Goal: Task Accomplishment & Management: Use online tool/utility

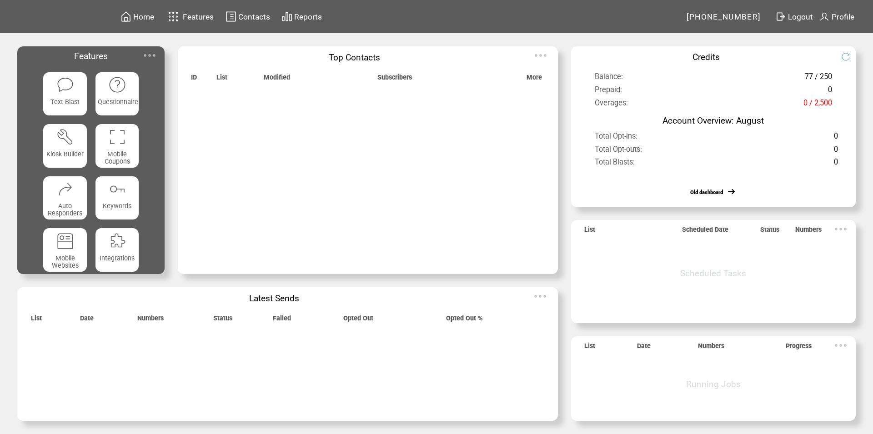
click at [148, 57] on img at bounding box center [150, 55] width 18 height 18
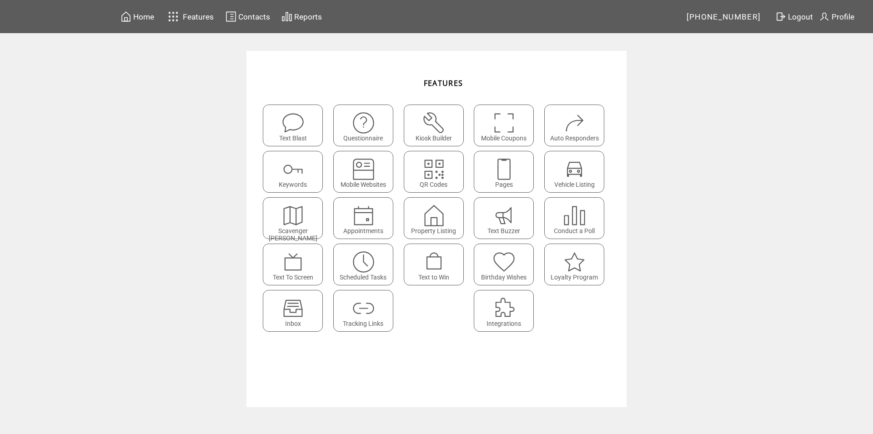
click at [303, 309] on img at bounding box center [293, 309] width 24 height 24
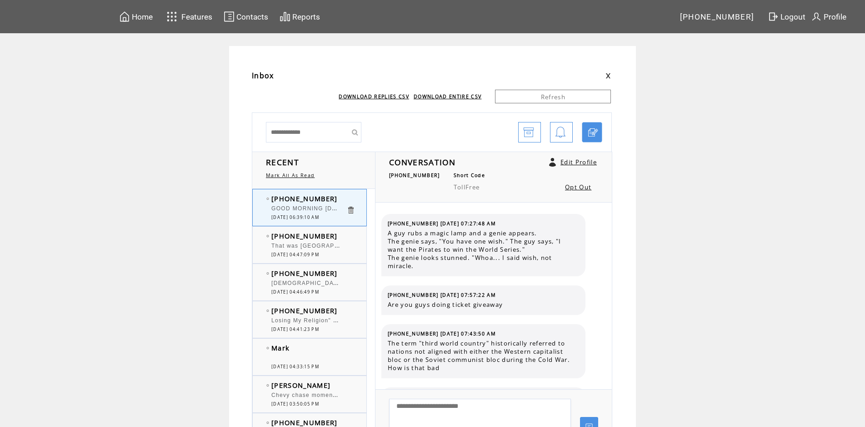
scroll to position [879, 0]
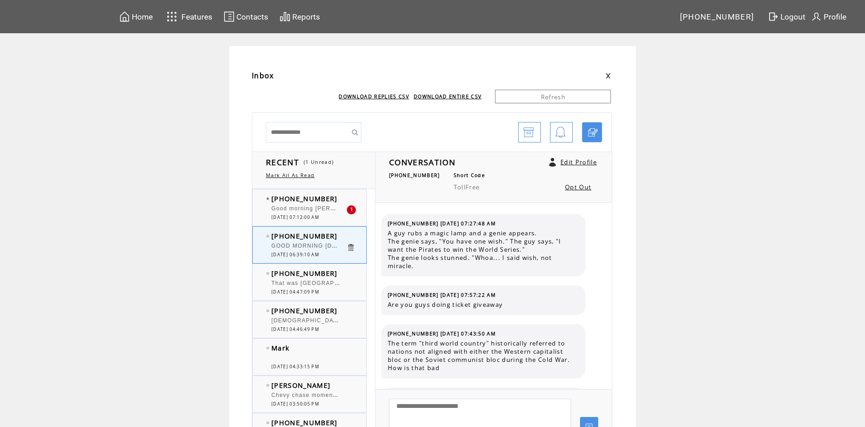
scroll to position [879, 0]
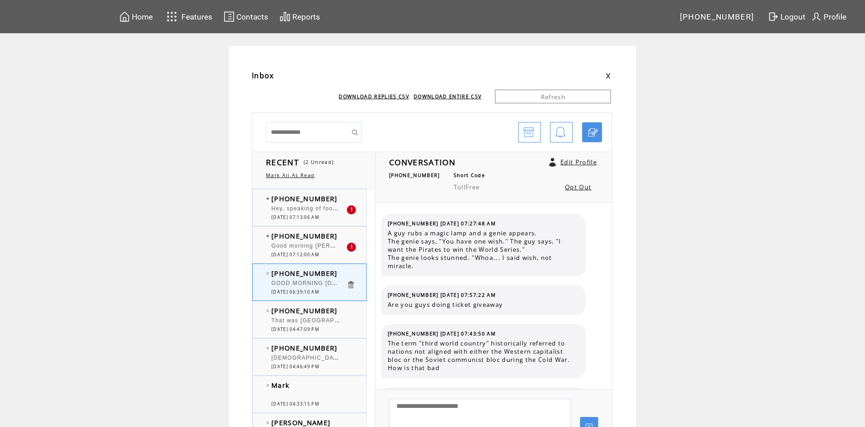
scroll to position [879, 0]
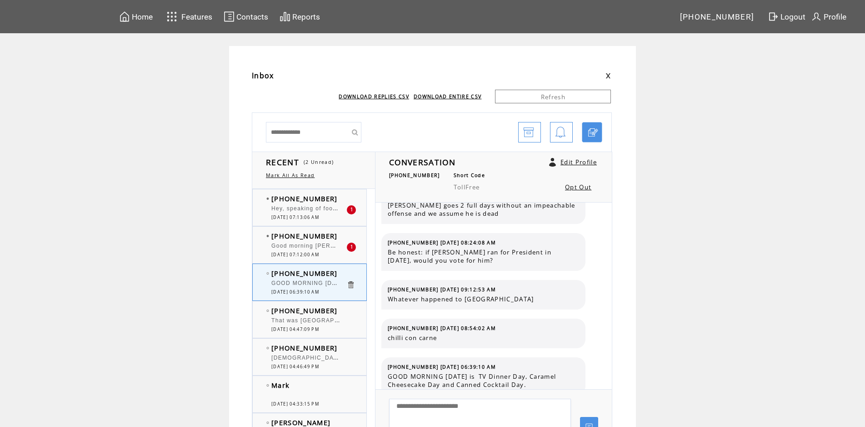
click at [312, 244] on span "Good morning [PERSON_NAME] and Big [PERSON_NAME]. [PERSON_NAME], [DATE] will be…" at bounding box center [489, 244] width 434 height 9
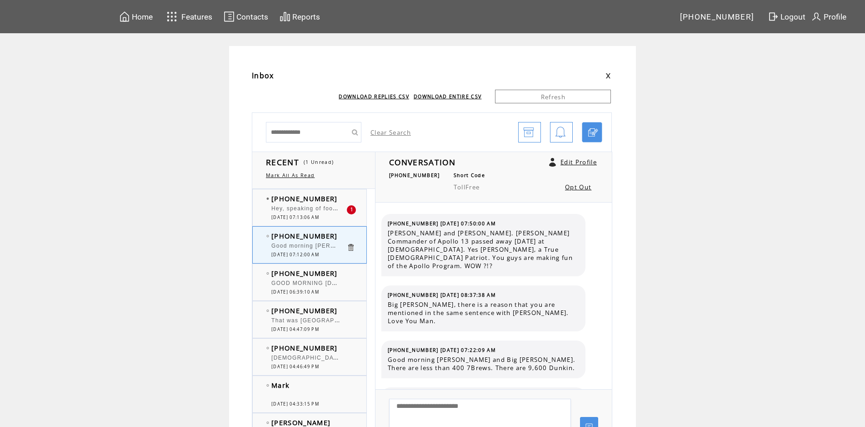
scroll to position [3774, 0]
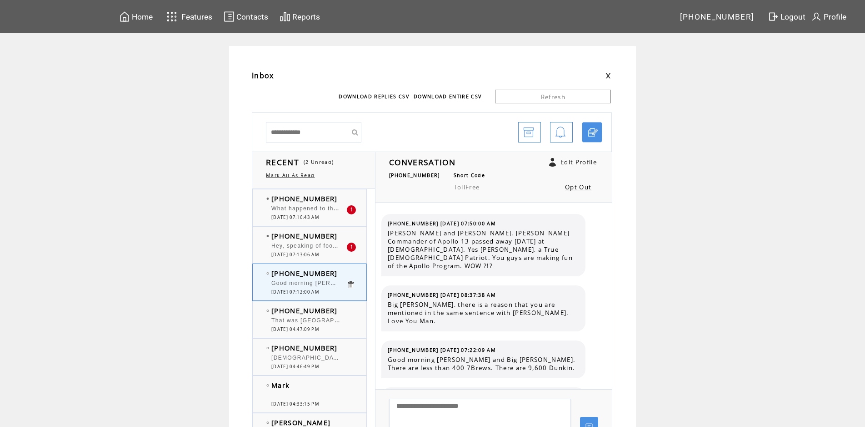
scroll to position [3774, 0]
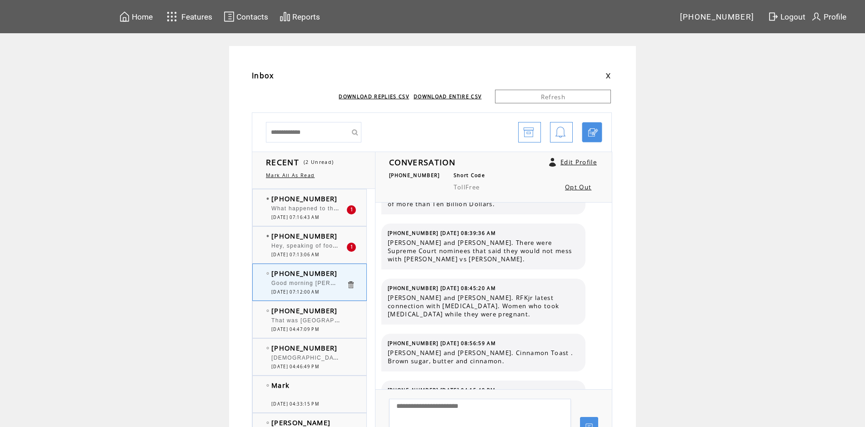
click at [318, 252] on span "[DATE] 07:13:06 AM" at bounding box center [296, 254] width 48 height 6
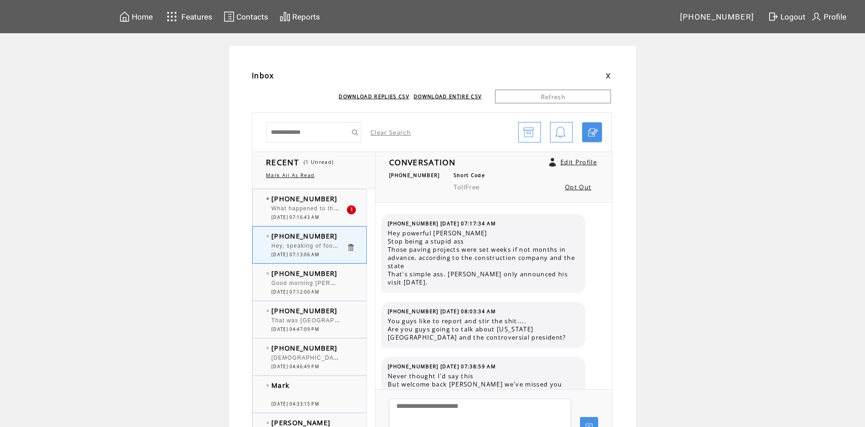
scroll to position [475, 0]
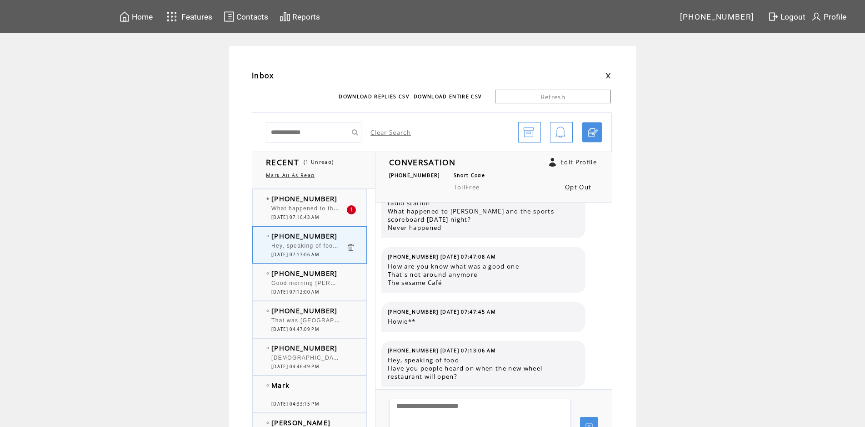
click at [317, 209] on span "What happened to the [GEOGRAPHIC_DATA] open now nothing" at bounding box center [367, 207] width 190 height 9
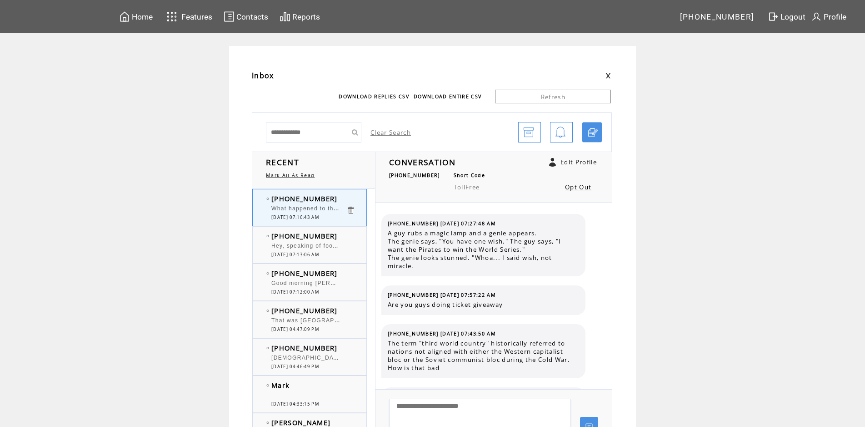
scroll to position [918, 0]
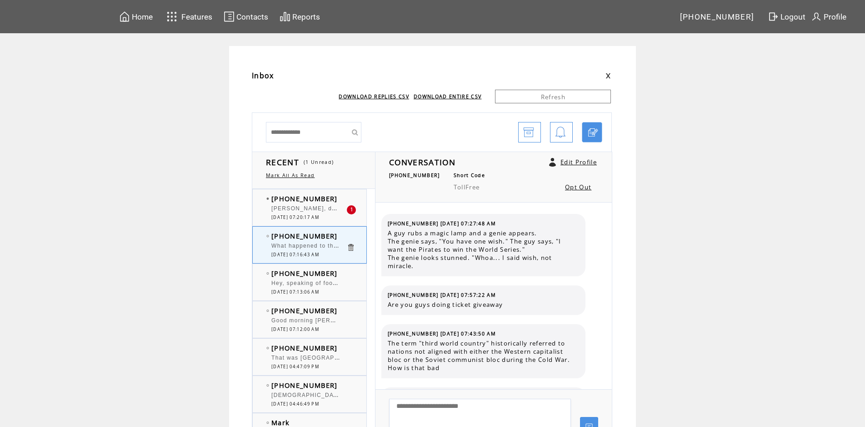
scroll to position [918, 0]
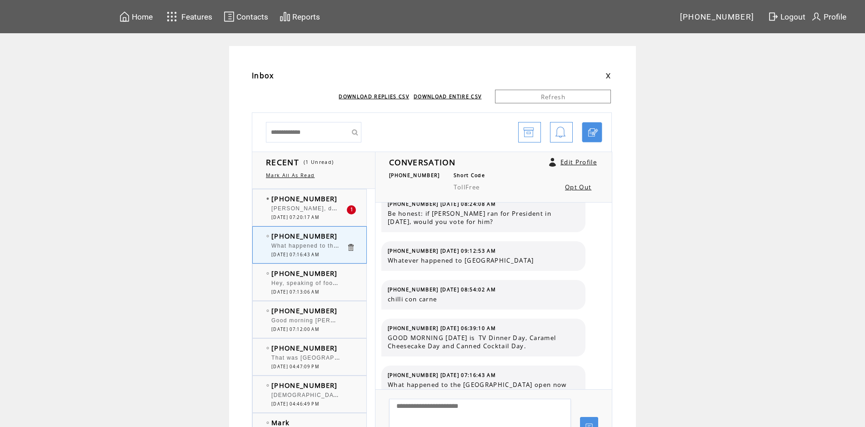
click at [309, 210] on span "[PERSON_NAME], do you have any idea at all when the bridge will be closed on [U…" at bounding box center [507, 207] width 471 height 9
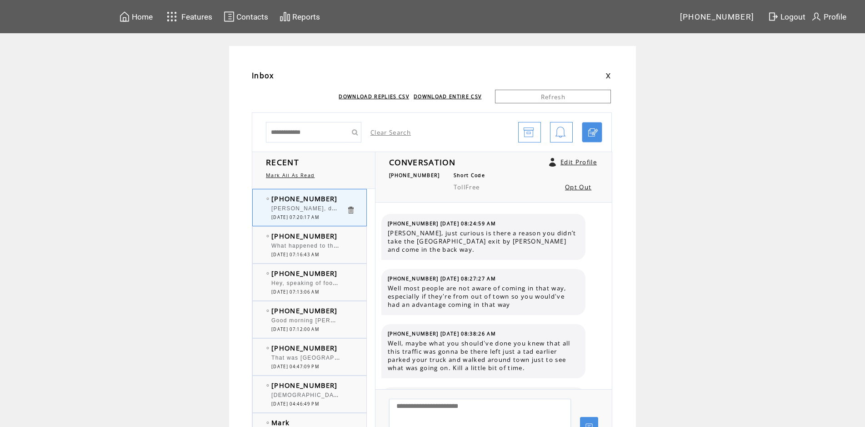
scroll to position [795, 0]
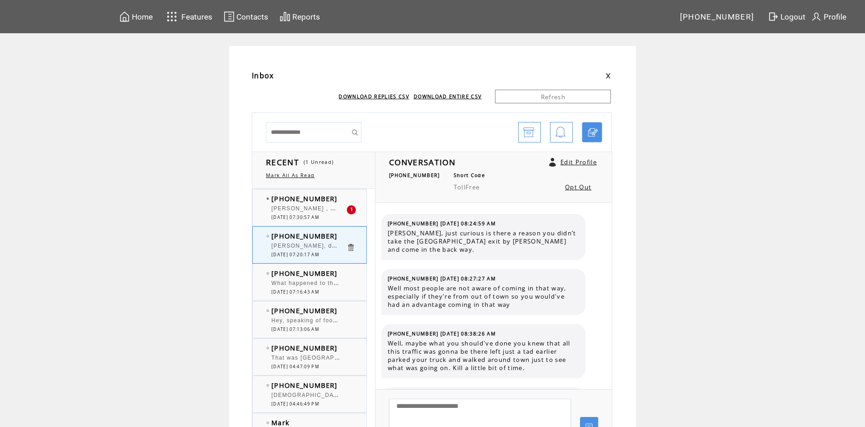
scroll to position [795, 0]
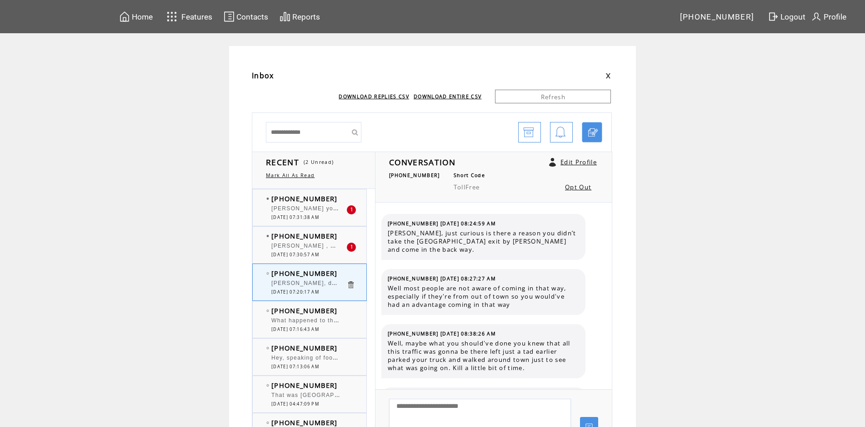
scroll to position [795, 0]
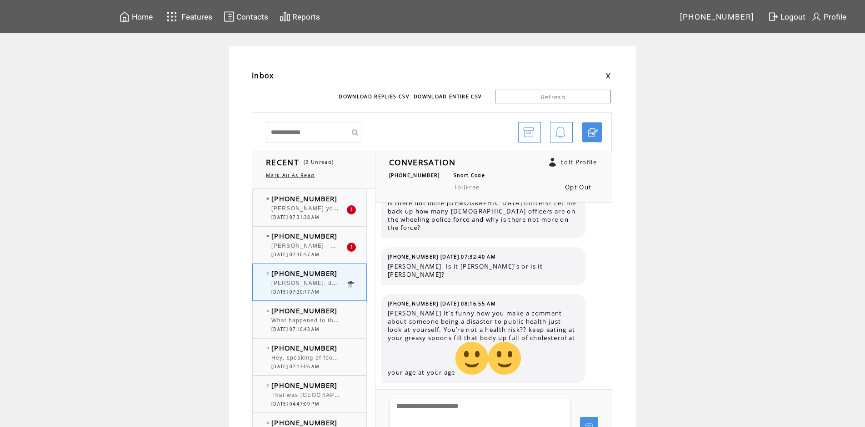
click at [314, 248] on span "[PERSON_NAME] , were you sweet on [PERSON_NAME] ?" at bounding box center [360, 244] width 176 height 9
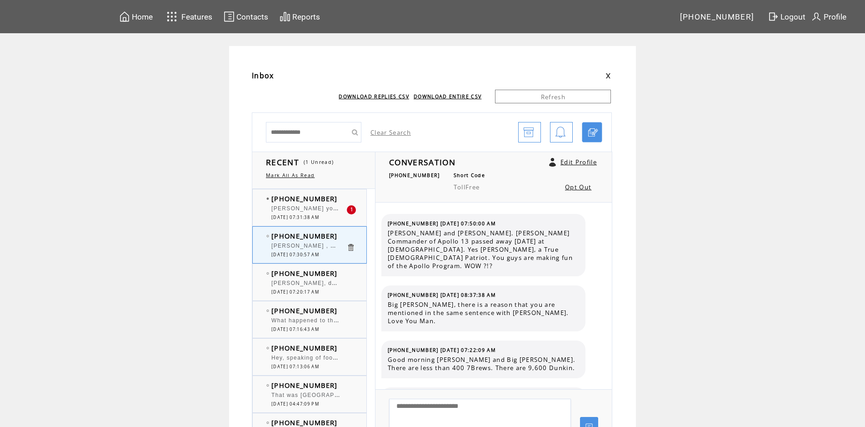
scroll to position [3813, 0]
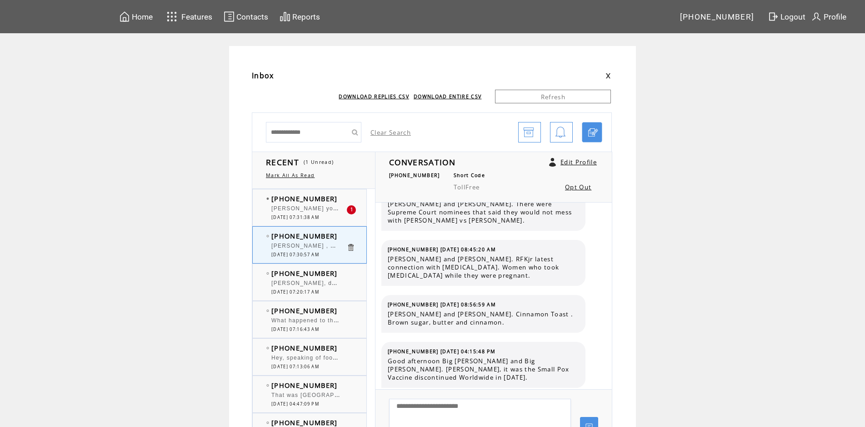
click at [295, 210] on span "[PERSON_NAME] you didn't say anything about [PERSON_NAME]" at bounding box center [378, 208] width 212 height 6
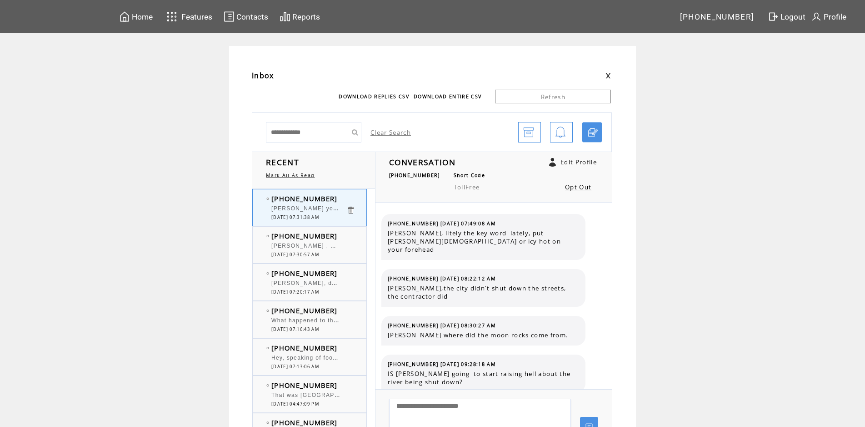
scroll to position [612, 0]
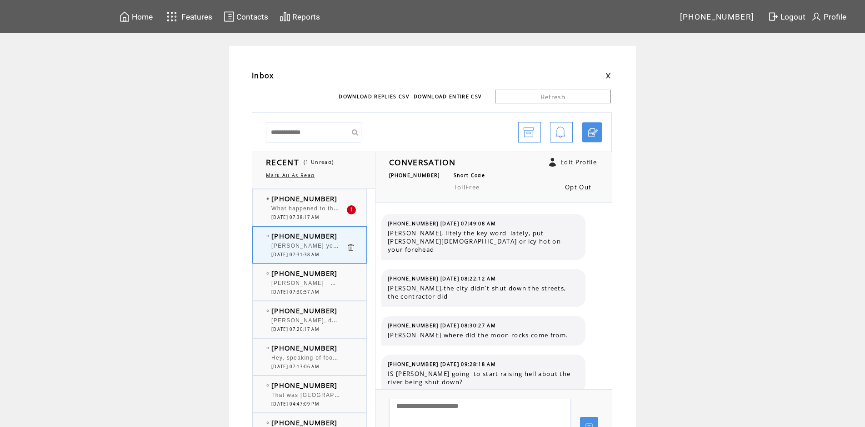
scroll to position [620, 0]
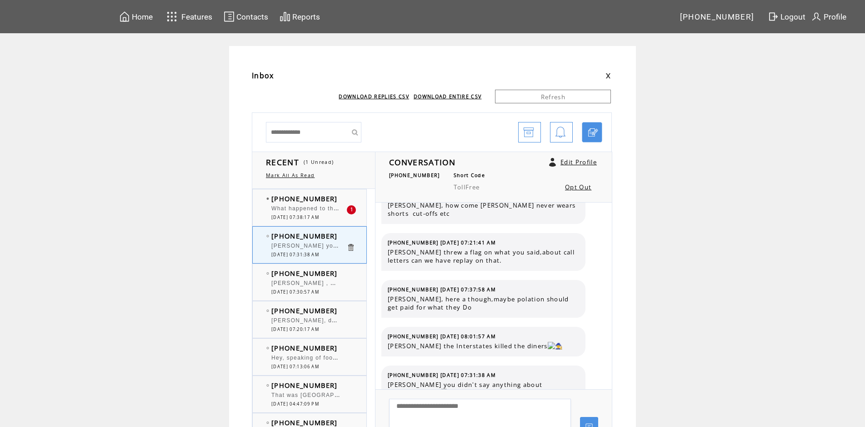
click at [312, 213] on div "What happened to the [GEOGRAPHIC_DATA] open now nothing" at bounding box center [309, 209] width 75 height 9
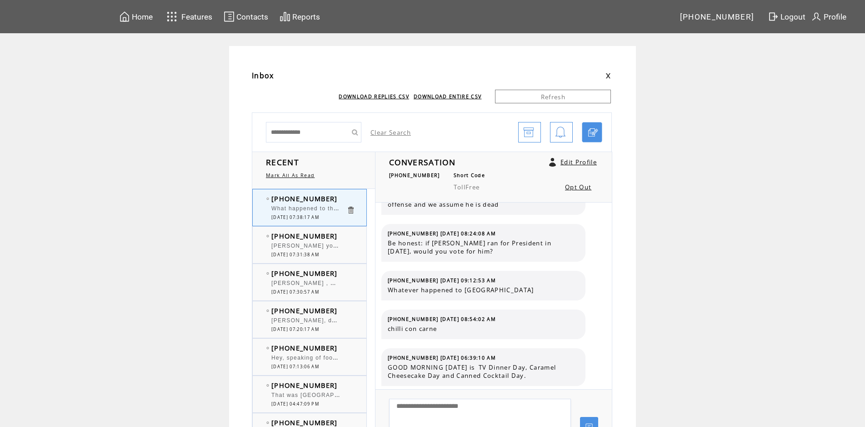
scroll to position [956, 0]
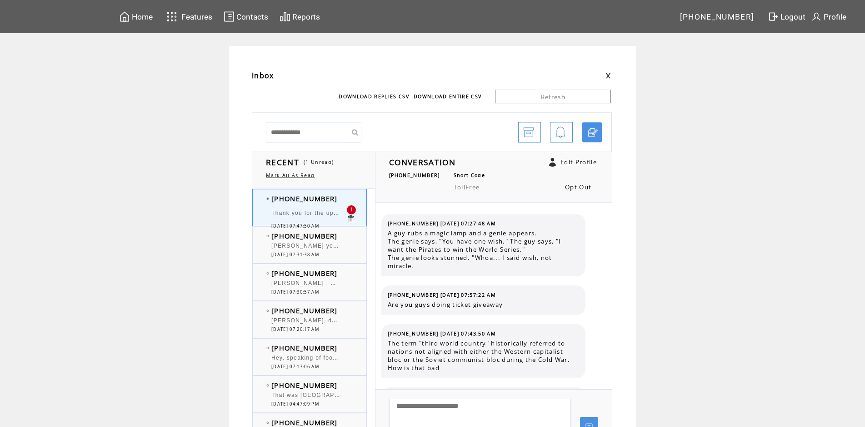
scroll to position [1003, 0]
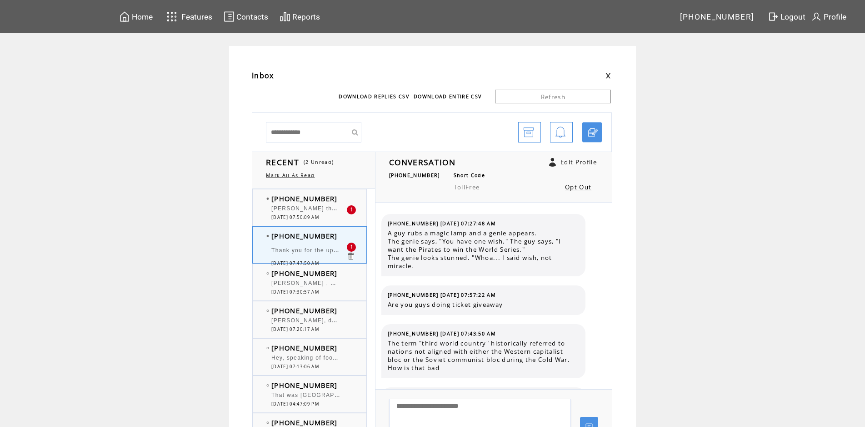
scroll to position [1003, 0]
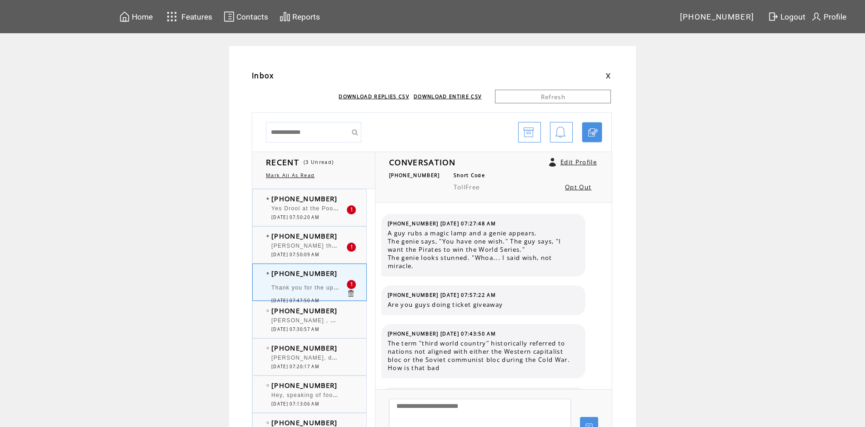
scroll to position [1003, 0]
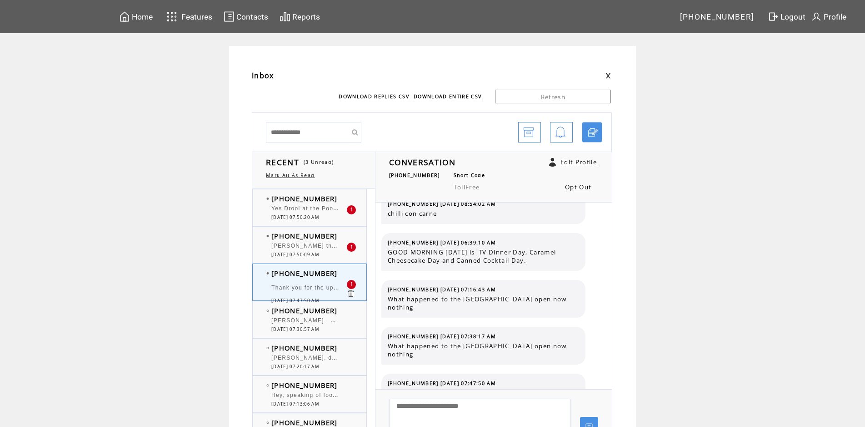
click at [319, 246] on span "[PERSON_NAME] they did it [DATE]" at bounding box center [326, 244] width 108 height 9
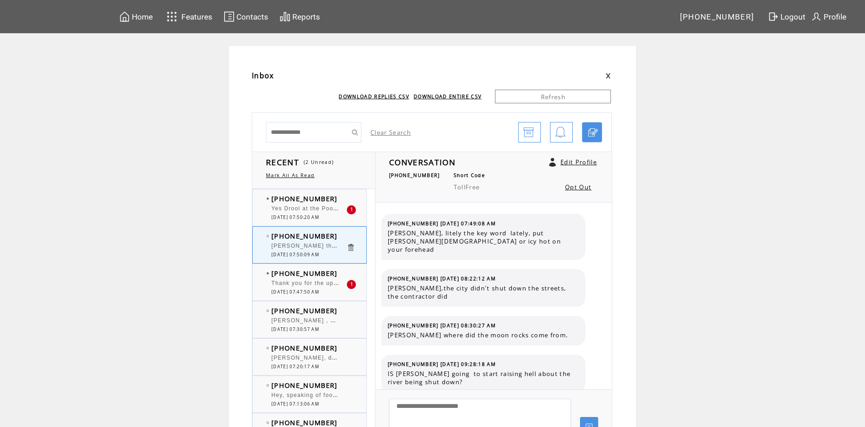
scroll to position [651, 0]
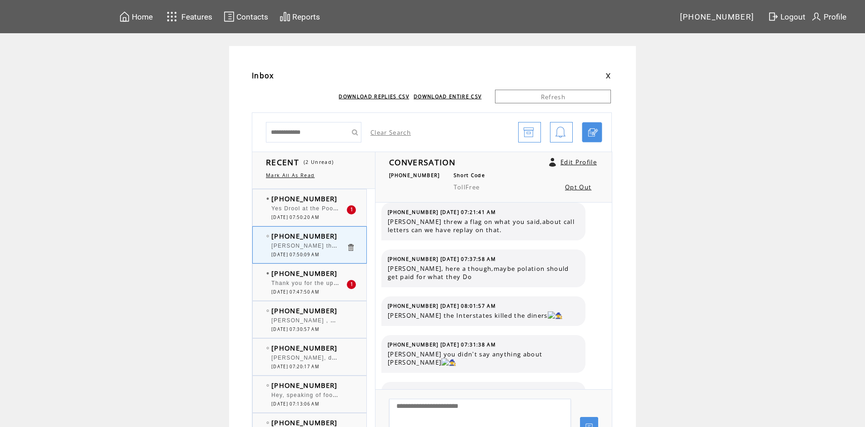
click at [315, 206] on span "Yes Drool at the Pool was [DATE]. Pool is empty now" at bounding box center [351, 207] width 159 height 9
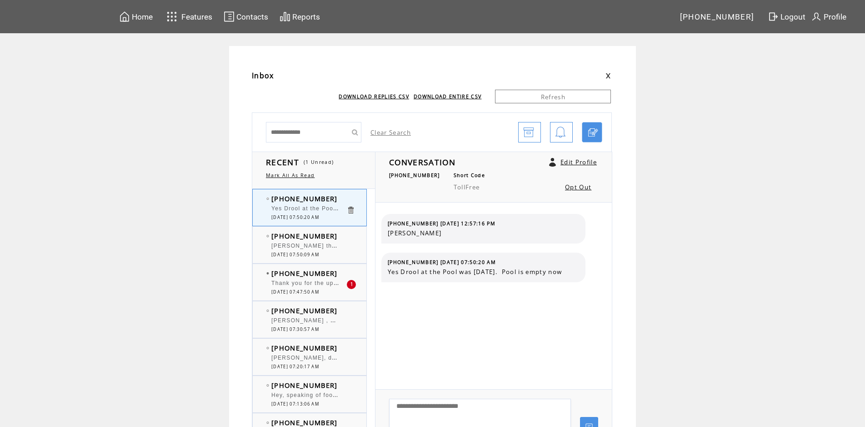
click at [314, 285] on span "Thank you for the update on the hospital I work a lot of mornings and didn't he…" at bounding box center [396, 281] width 248 height 9
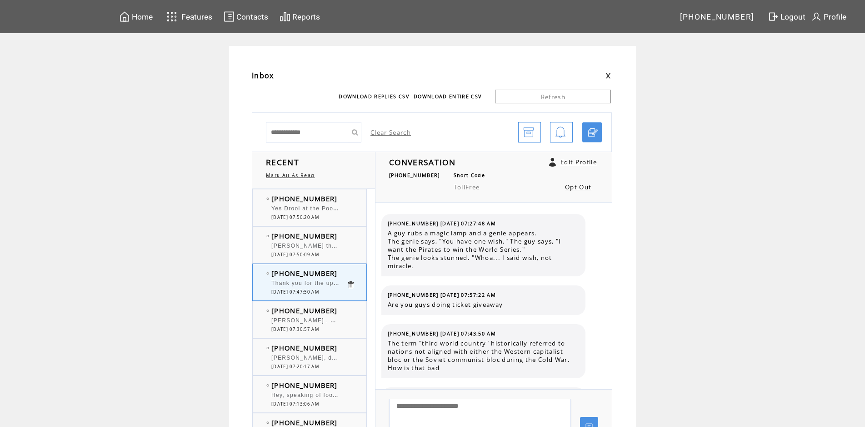
scroll to position [1003, 0]
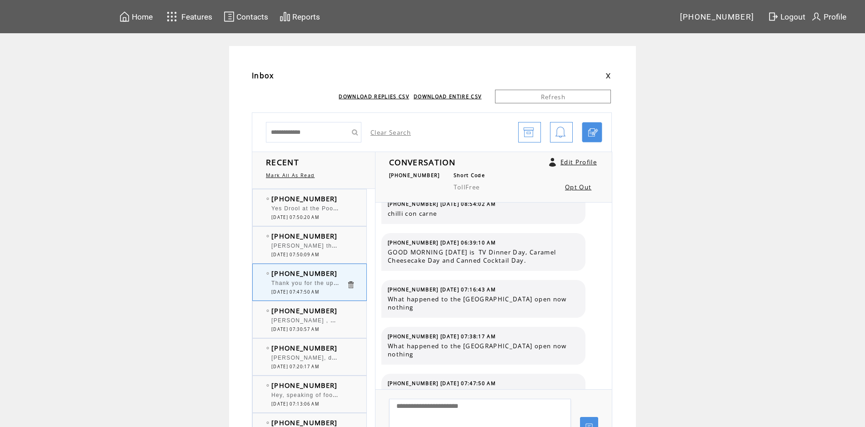
click at [315, 208] on span "Yes Drool at the Pool was [DATE]. Pool is empty now" at bounding box center [351, 207] width 159 height 9
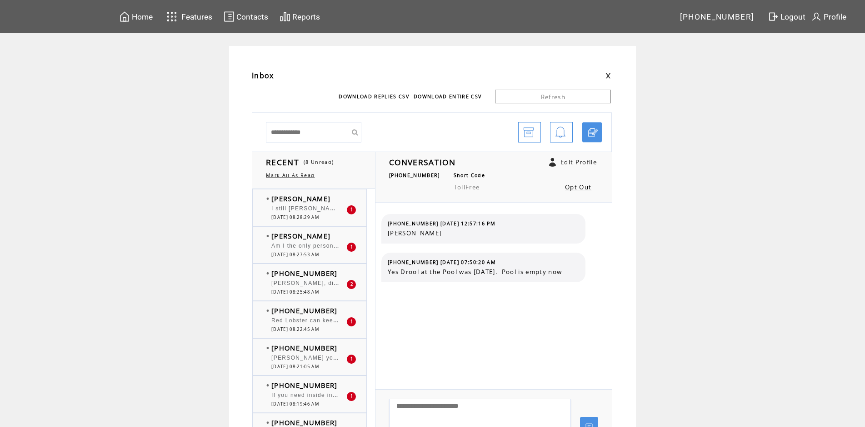
click at [309, 251] on div "Am I the only person in the world who HATES the Red Lobster biscuits? Good show…" at bounding box center [309, 246] width 75 height 9
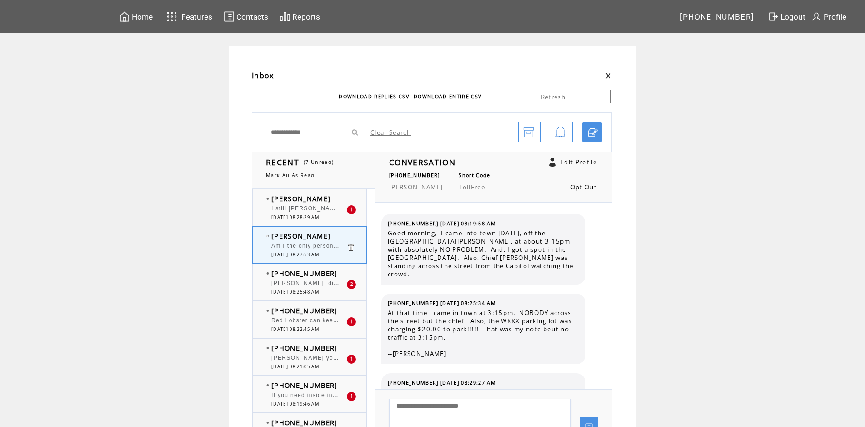
scroll to position [1685, 0]
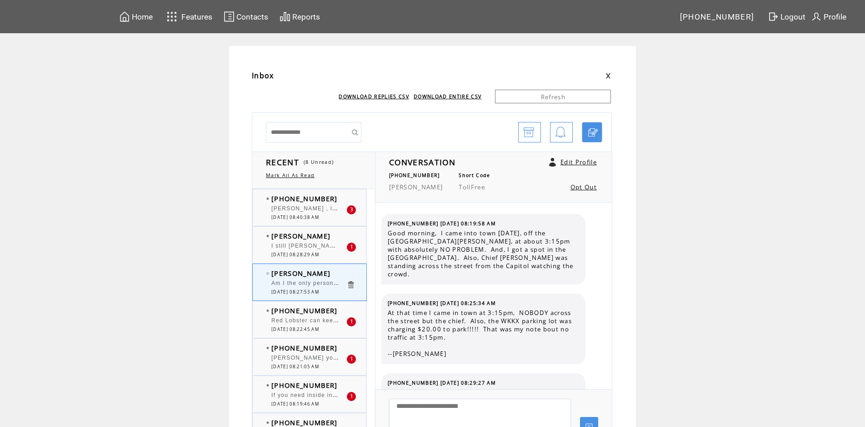
scroll to position [1685, 0]
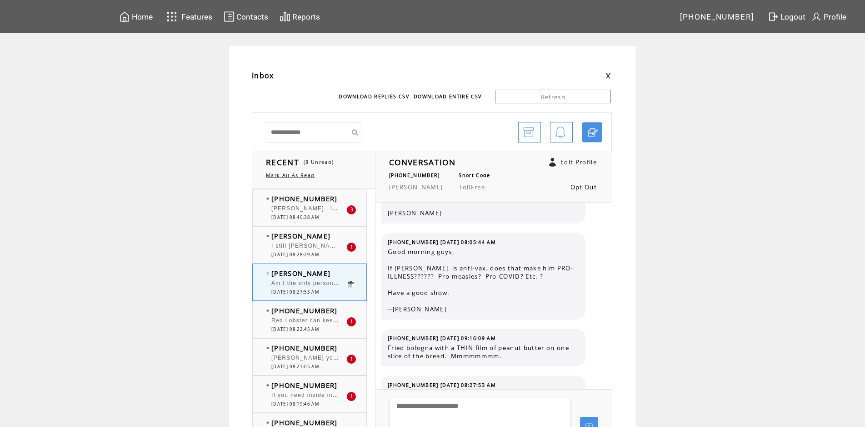
click at [329, 320] on span "Red Lobster can keep their farm raised shrimp from [GEOGRAPHIC_DATA]. I only bu…" at bounding box center [466, 319] width 388 height 9
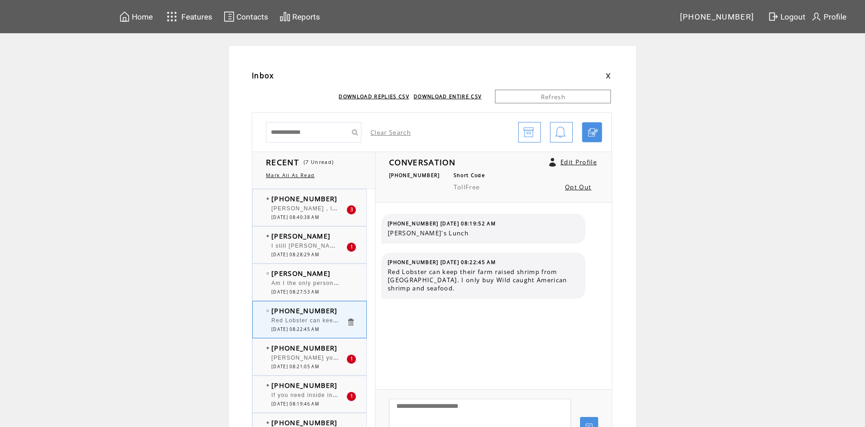
click at [325, 214] on div "[PERSON_NAME] , look forward to hearing [PERSON_NAME]. Thanks" at bounding box center [309, 209] width 75 height 9
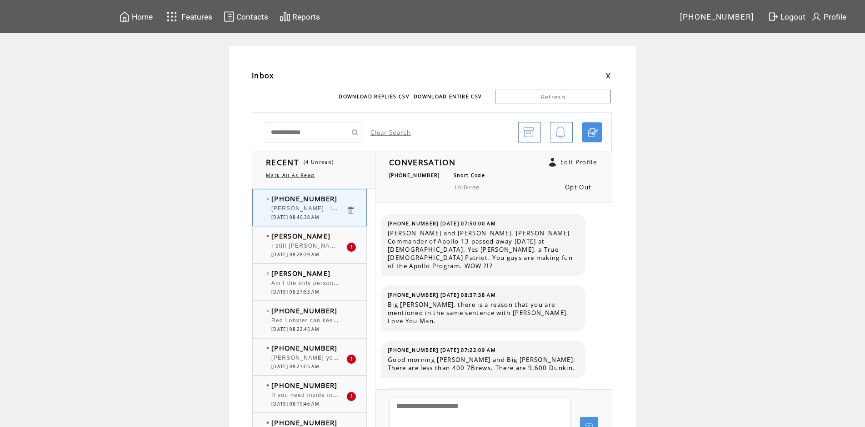
scroll to position [3953, 0]
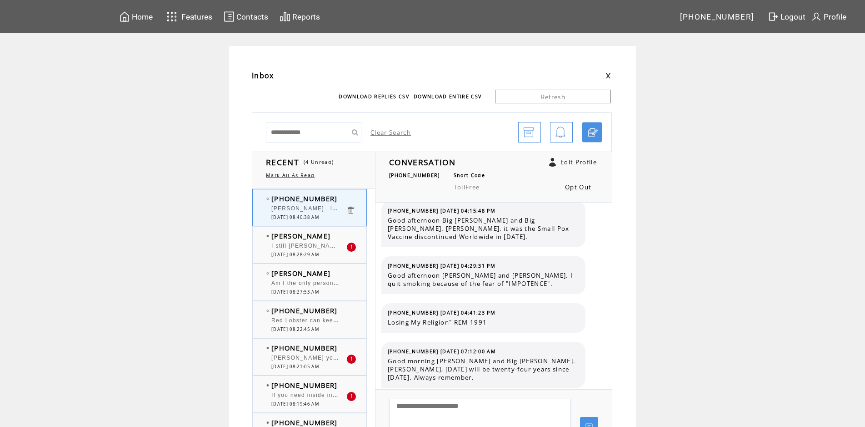
click at [311, 253] on span "[DATE] 08:28:29 AM" at bounding box center [296, 254] width 48 height 6
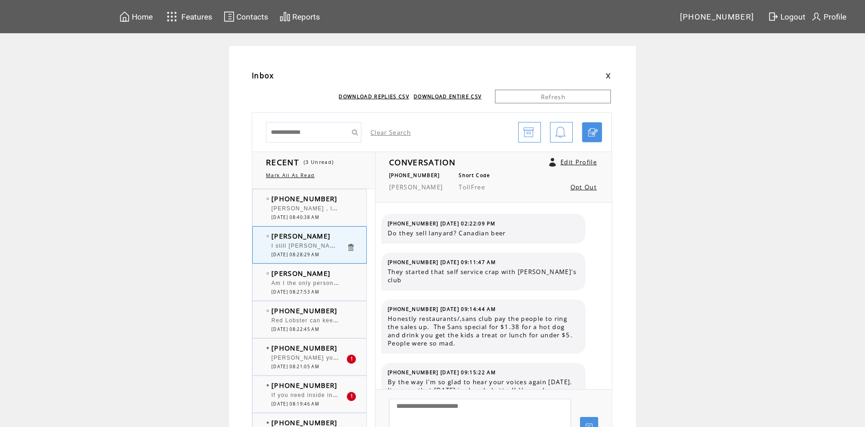
scroll to position [1112, 0]
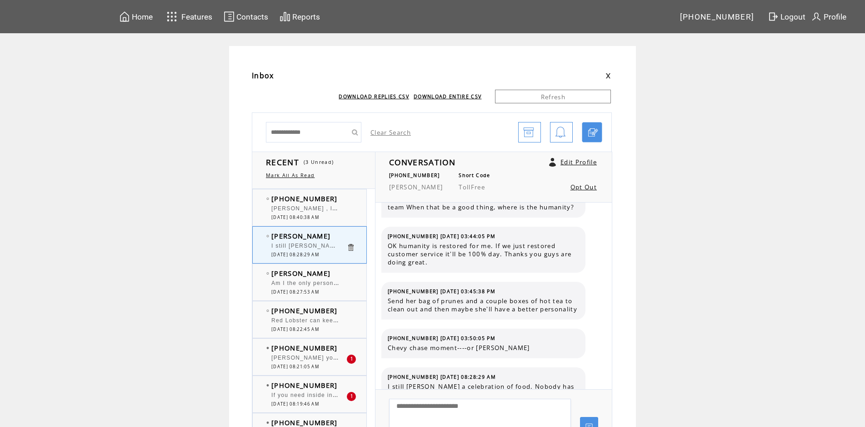
click at [325, 357] on span "[PERSON_NAME] your opinion about cracker barrel not making any changes to the r…" at bounding box center [620, 356] width 696 height 9
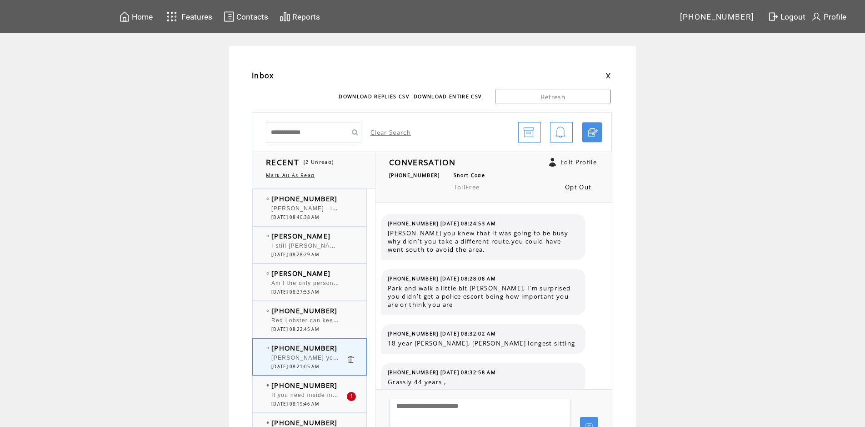
scroll to position [2207, 0]
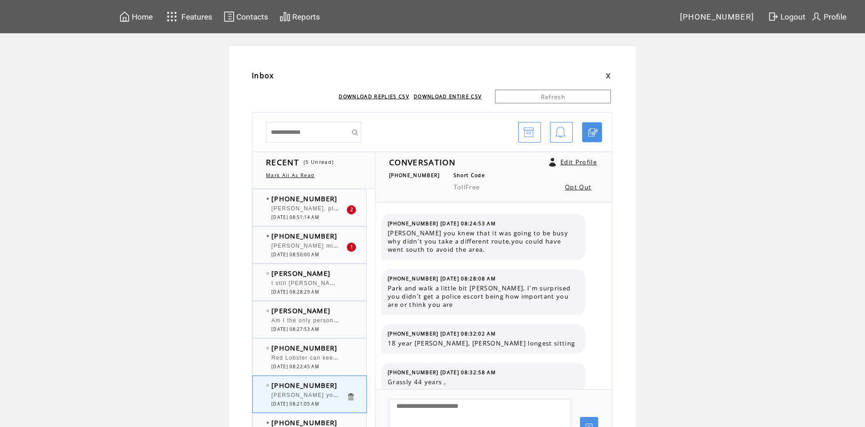
scroll to position [2207, 0]
